Goal: Information Seeking & Learning: Learn about a topic

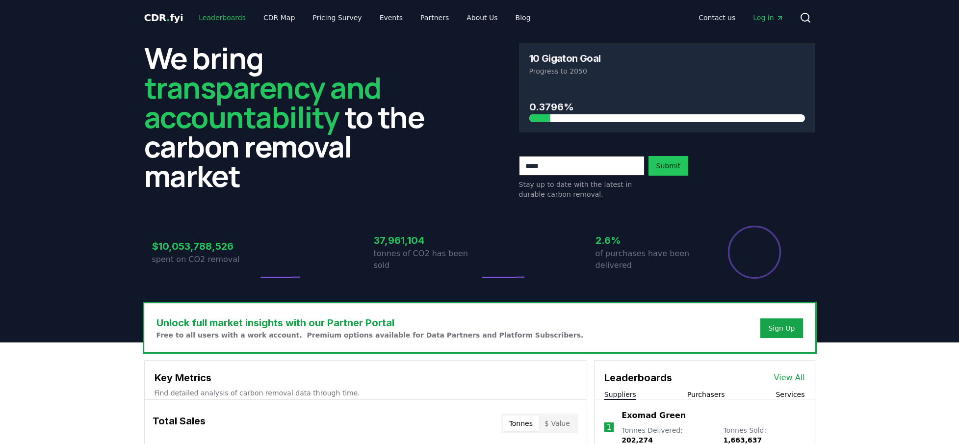
click at [207, 14] on link "Leaderboards" at bounding box center [222, 18] width 63 height 18
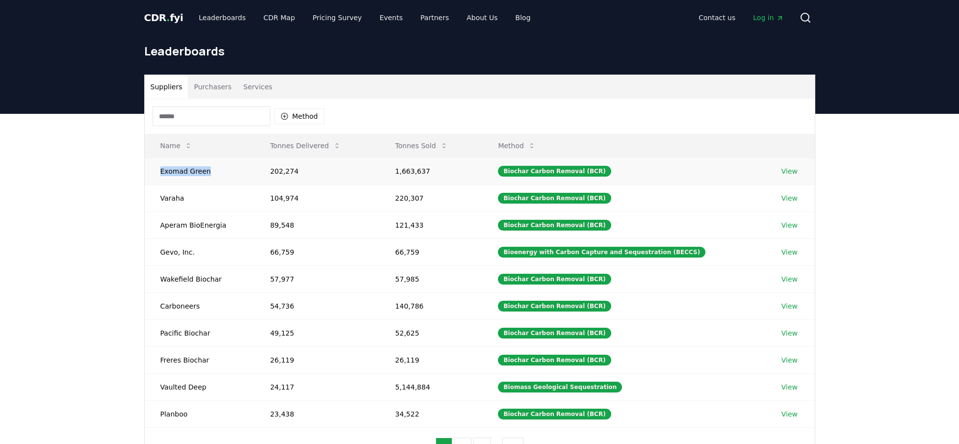
drag, startPoint x: 209, startPoint y: 170, endPoint x: 148, endPoint y: 172, distance: 61.3
click at [148, 172] on td "Exomad Green" at bounding box center [200, 170] width 110 height 27
copy td "Exomad Green"
drag, startPoint x: 196, startPoint y: 203, endPoint x: 153, endPoint y: 203, distance: 43.1
click at [153, 203] on td "Varaha" at bounding box center [200, 197] width 110 height 27
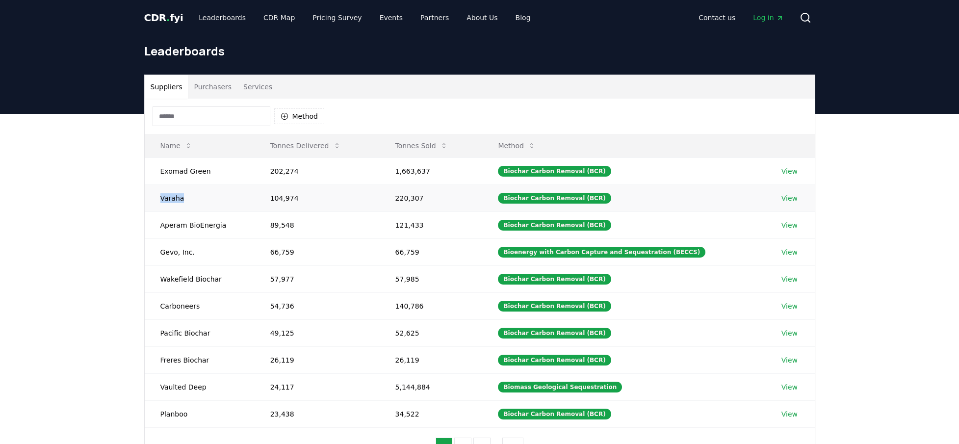
copy td "Varaha"
drag, startPoint x: 238, startPoint y: 224, endPoint x: 160, endPoint y: 224, distance: 78.0
click at [160, 225] on td "Aperam BioEnergia" at bounding box center [200, 224] width 110 height 27
copy td "Aperam BioEnergia"
click at [74, 183] on div "Suppliers Purchasers Services Method Name Tonnes Delivered Tonnes Sold Method E…" at bounding box center [479, 310] width 959 height 393
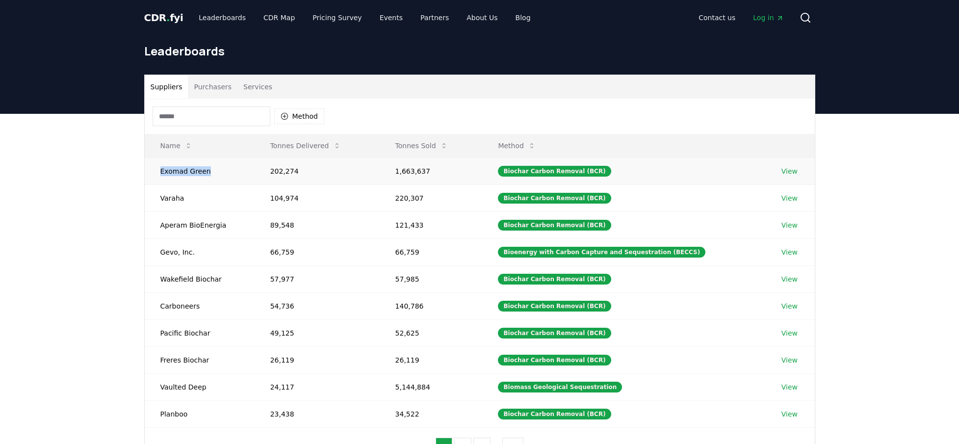
drag, startPoint x: 192, startPoint y: 172, endPoint x: 213, endPoint y: 172, distance: 21.1
click at [213, 172] on td "Exomad Green" at bounding box center [200, 170] width 110 height 27
drag, startPoint x: 159, startPoint y: 222, endPoint x: 226, endPoint y: 224, distance: 67.2
click at [226, 224] on td "Aperam BioEnergia" at bounding box center [200, 224] width 110 height 27
click at [223, 226] on td "Aperam BioEnergia" at bounding box center [200, 224] width 110 height 27
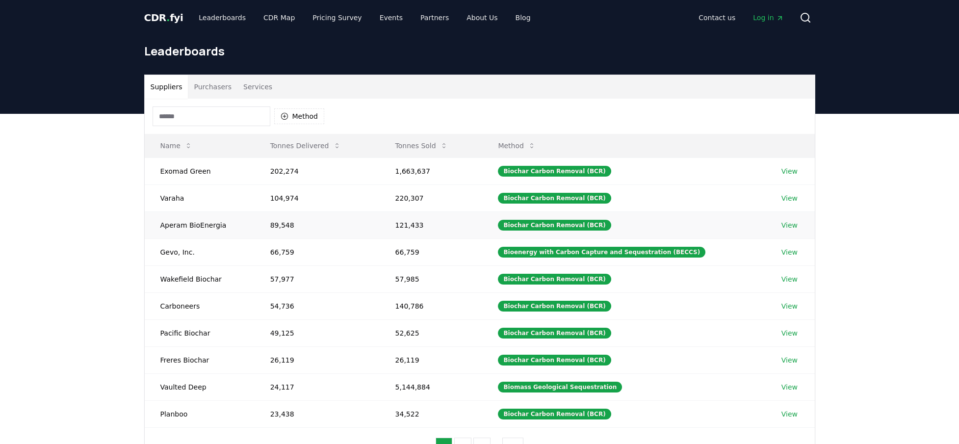
drag, startPoint x: 279, startPoint y: 227, endPoint x: 308, endPoint y: 229, distance: 29.5
click at [308, 229] on td "89,548" at bounding box center [316, 224] width 125 height 27
drag, startPoint x: 276, startPoint y: 229, endPoint x: 258, endPoint y: 223, distance: 19.1
click at [257, 228] on td "89,548" at bounding box center [316, 224] width 125 height 27
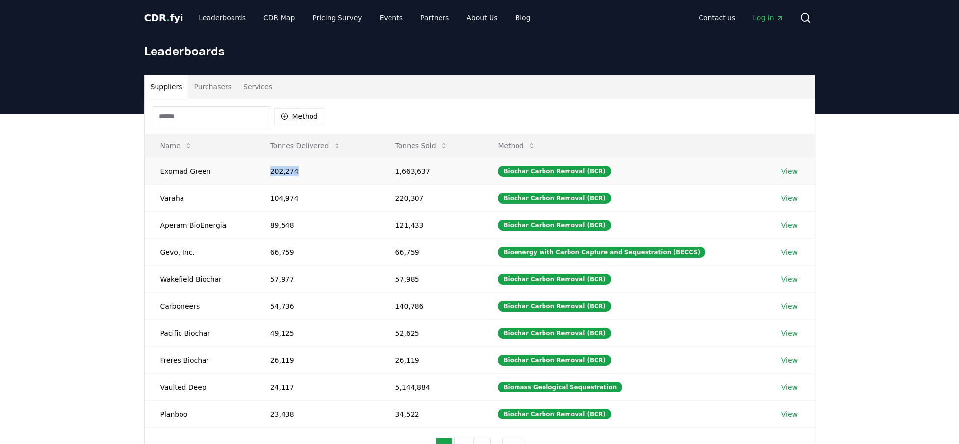
drag, startPoint x: 301, startPoint y: 169, endPoint x: 244, endPoint y: 170, distance: 57.4
click at [244, 170] on tr "Exomad Green 202,274 1,663,637 Biochar Carbon Removal (BCR) View" at bounding box center [480, 170] width 670 height 27
click at [260, 170] on td "202,274" at bounding box center [316, 170] width 125 height 27
drag, startPoint x: 307, startPoint y: 170, endPoint x: 314, endPoint y: 174, distance: 8.3
click at [316, 171] on td "202,274" at bounding box center [316, 170] width 125 height 27
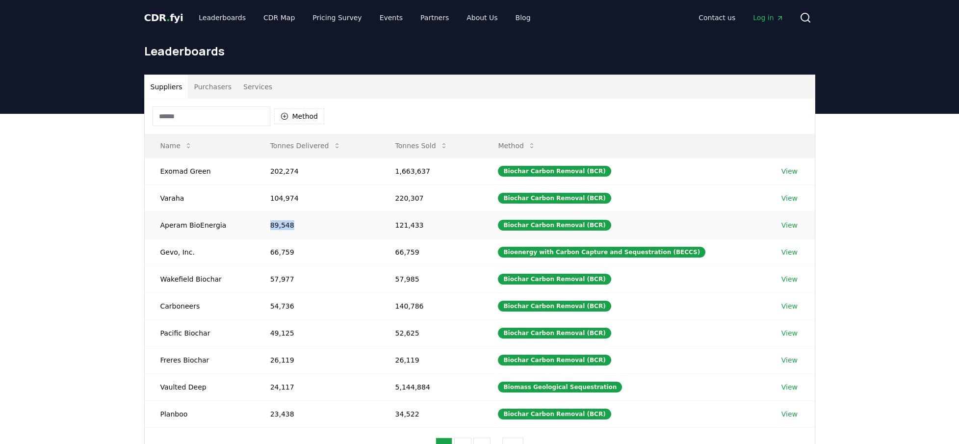
drag, startPoint x: 266, startPoint y: 226, endPoint x: 314, endPoint y: 227, distance: 48.6
click at [314, 227] on td "89,548" at bounding box center [316, 224] width 125 height 27
click at [225, 117] on input at bounding box center [211, 116] width 118 height 20
click at [97, 127] on div "Suppliers Purchasers Services Method Name Tonnes Delivered Tonnes Sold Method E…" at bounding box center [479, 310] width 959 height 393
